Goal: Communication & Community: Share content

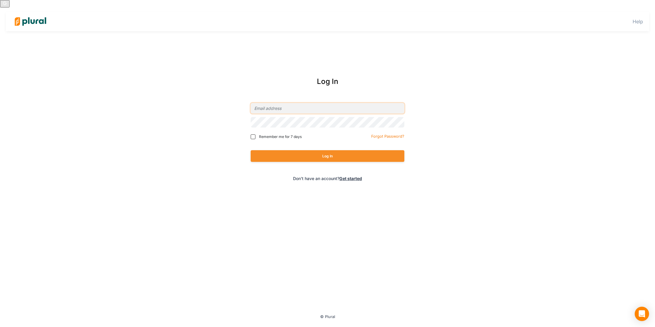
type input "[EMAIL_ADDRESS][PERSON_NAME][DOMAIN_NAME]"
click at [298, 132] on div "Remember me for 7 days" at bounding box center [292, 136] width 82 height 9
click at [298, 137] on span "Remember me for 7 days" at bounding box center [280, 136] width 43 height 5
click at [256, 137] on input "Remember me for 7 days" at bounding box center [253, 136] width 5 height 5
checkbox input "true"
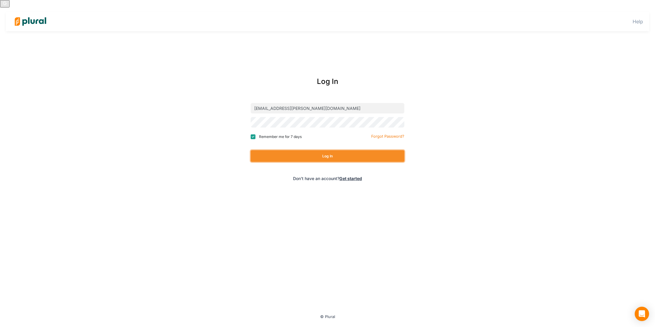
click at [310, 151] on button "Log In" at bounding box center [328, 156] width 154 height 12
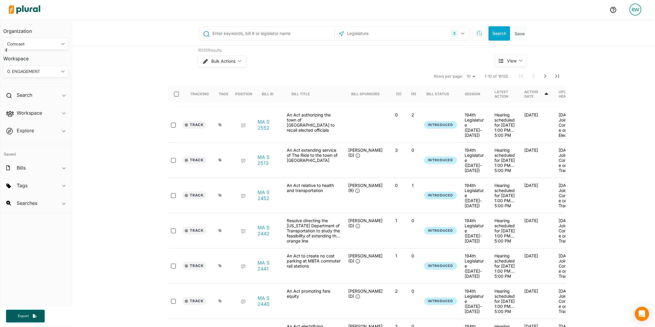
click at [259, 30] on input "text" at bounding box center [272, 33] width 121 height 11
type input "SB 11"
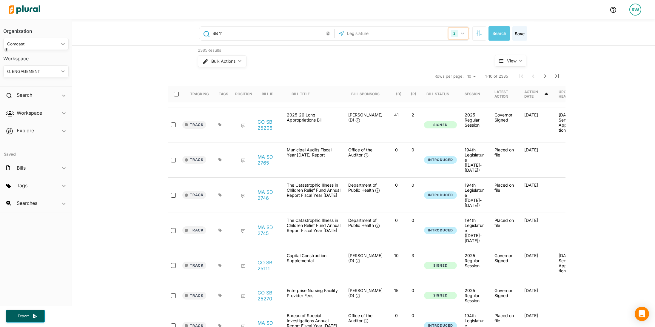
click at [463, 32] on button "2" at bounding box center [459, 33] width 20 height 11
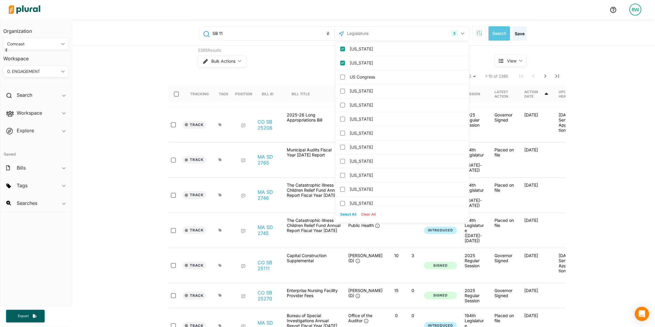
click at [366, 33] on input "text" at bounding box center [379, 33] width 64 height 11
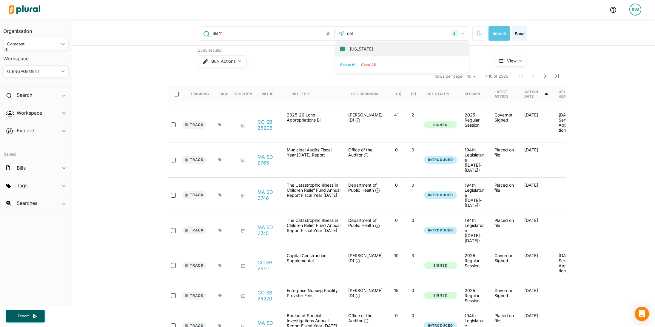
type input "cal"
click at [341, 50] on input "[US_STATE]" at bounding box center [342, 49] width 5 height 5
checkbox input "true"
click at [502, 30] on button "Search" at bounding box center [499, 33] width 21 height 14
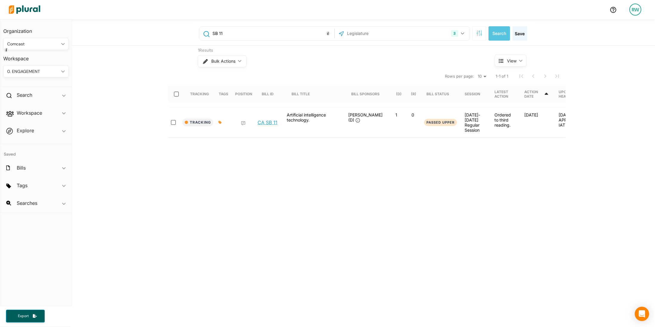
click at [267, 125] on link "CA SB 11" at bounding box center [268, 122] width 20 height 6
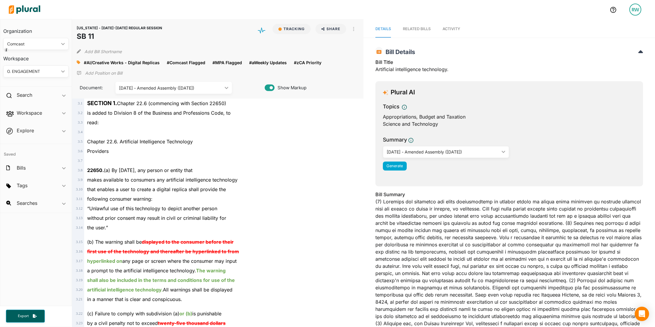
click at [459, 32] on link "Activity" at bounding box center [452, 29] width 18 height 17
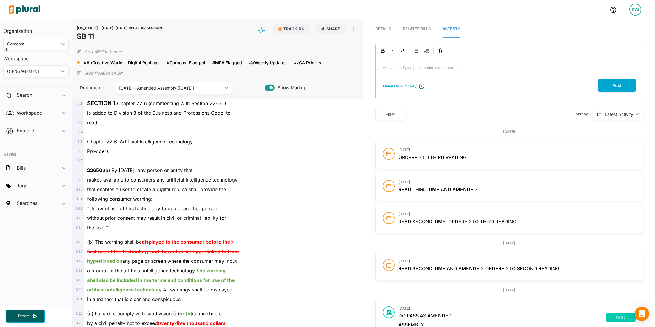
click at [435, 72] on div "Add a note. Type @ to mention a teammate... ﻿" at bounding box center [509, 68] width 267 height 21
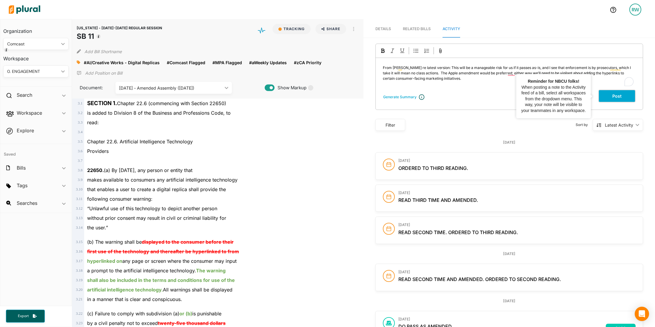
click at [606, 97] on button "Post" at bounding box center [617, 96] width 37 height 13
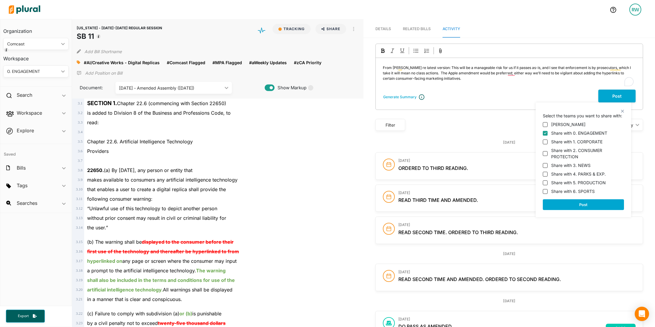
click at [563, 143] on label "Share with 1. CORPORATE" at bounding box center [576, 142] width 51 height 6
click at [548, 143] on input "Share with 1. CORPORATE" at bounding box center [545, 141] width 5 height 5
checkbox input "true"
click at [566, 150] on label "Share with 2. CONSUMER PROTECTION" at bounding box center [587, 153] width 73 height 13
click at [548, 151] on input "Share with 2. CONSUMER PROTECTION" at bounding box center [545, 153] width 5 height 5
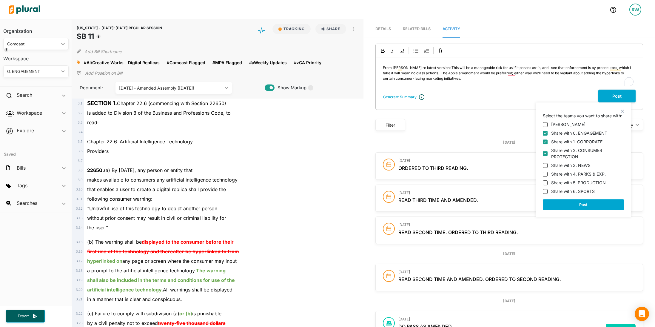
checkbox input "true"
click at [573, 163] on label "Share with 3. NEWS" at bounding box center [570, 165] width 39 height 6
click at [548, 163] on input "Share with 3. NEWS" at bounding box center [545, 165] width 5 height 5
checkbox input "true"
click at [577, 173] on label "Share with 4. PARKS & EXP." at bounding box center [578, 174] width 55 height 6
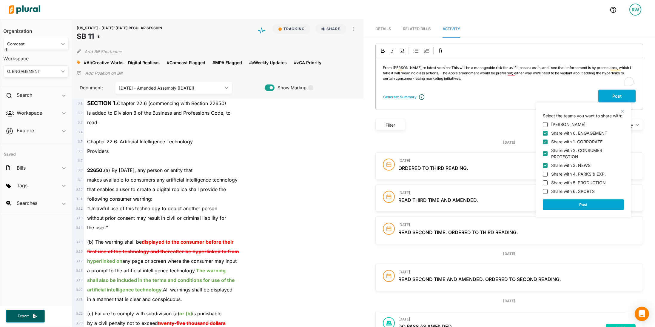
click at [548, 173] on input "Share with 4. PARKS & EXP." at bounding box center [545, 174] width 5 height 5
checkbox input "true"
click at [585, 185] on label "Share with 5. PRODUCTION" at bounding box center [578, 182] width 55 height 6
click at [548, 185] on input "Share with 5. PRODUCTION" at bounding box center [545, 182] width 5 height 5
checkbox input "true"
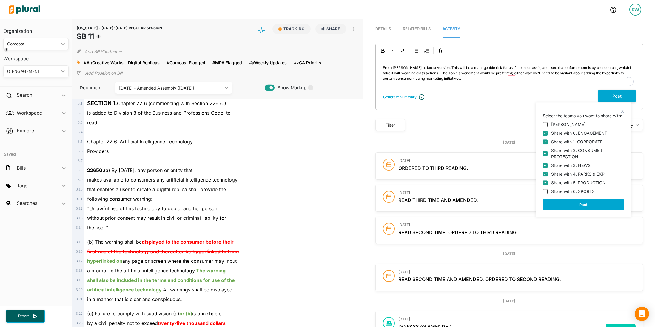
click at [588, 192] on label "Share with 6. SPORTS" at bounding box center [573, 191] width 44 height 6
click at [548, 192] on input "Share with 6. SPORTS" at bounding box center [545, 191] width 5 height 5
checkbox input "true"
click at [591, 201] on button "Post" at bounding box center [583, 204] width 81 height 11
